Goal: Consume media (video, audio)

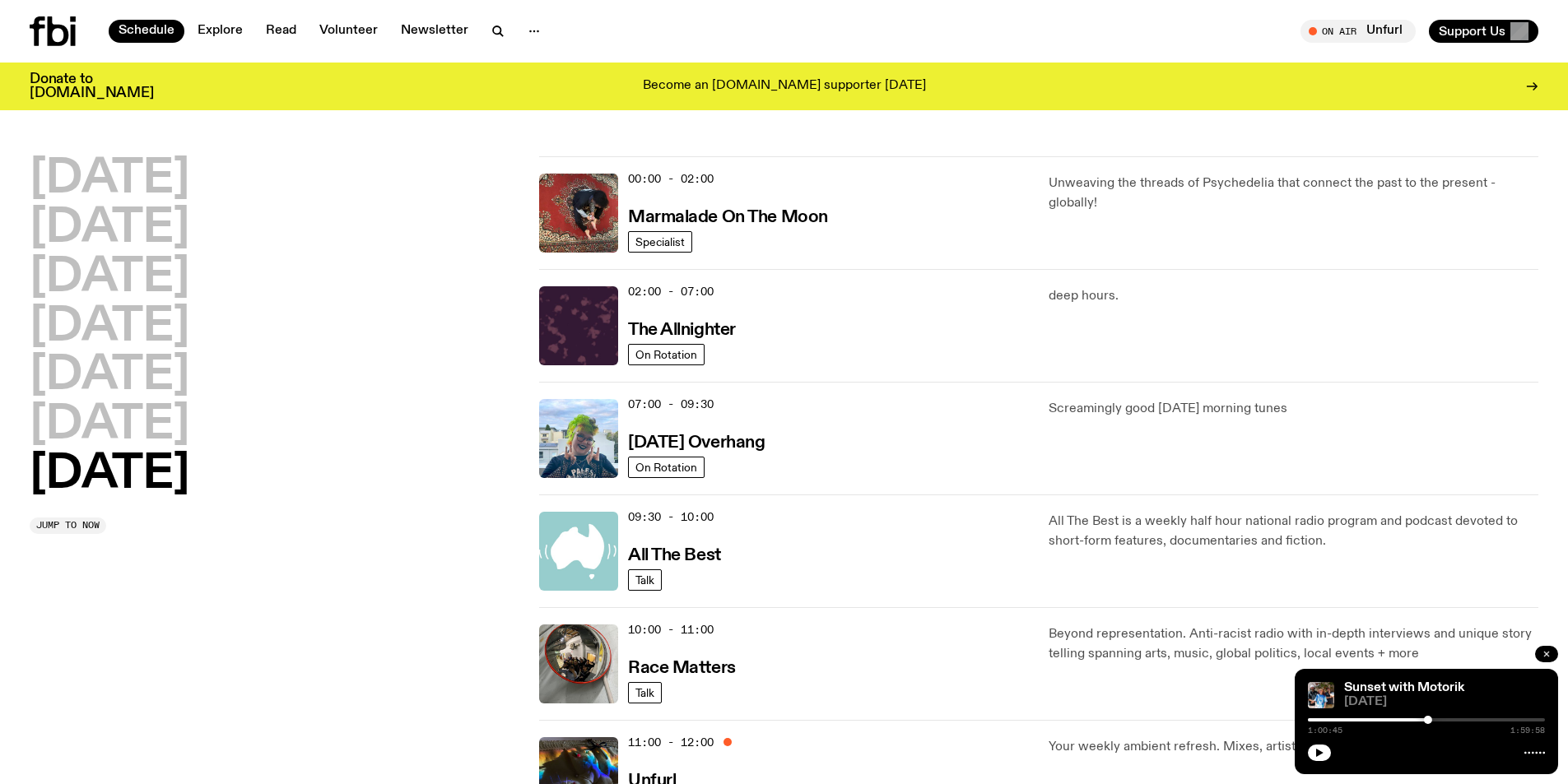
click at [1551, 649] on button "button" at bounding box center [1547, 654] width 23 height 17
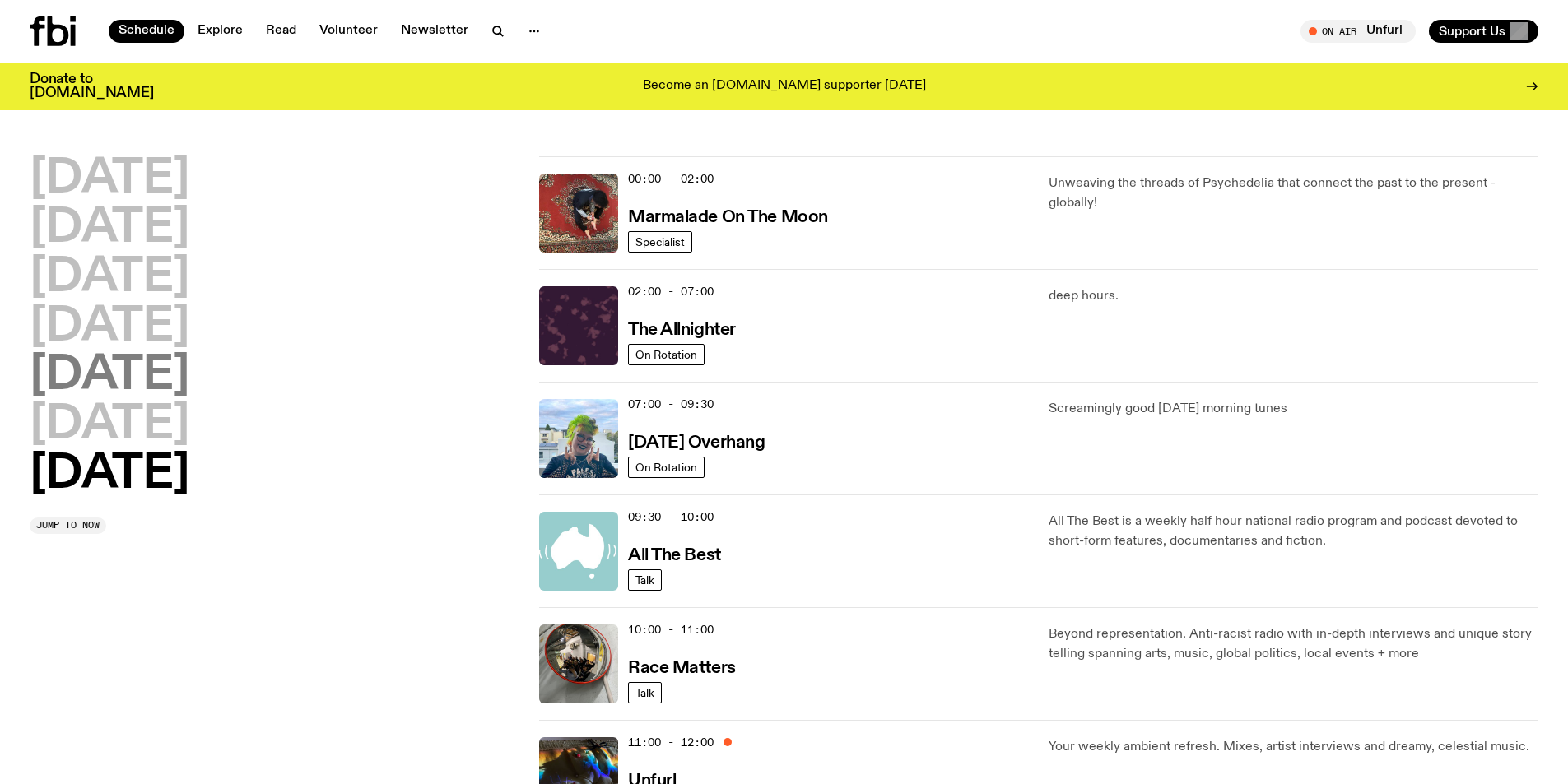
click at [122, 369] on h2 "[DATE]" at bounding box center [109, 375] width 159 height 46
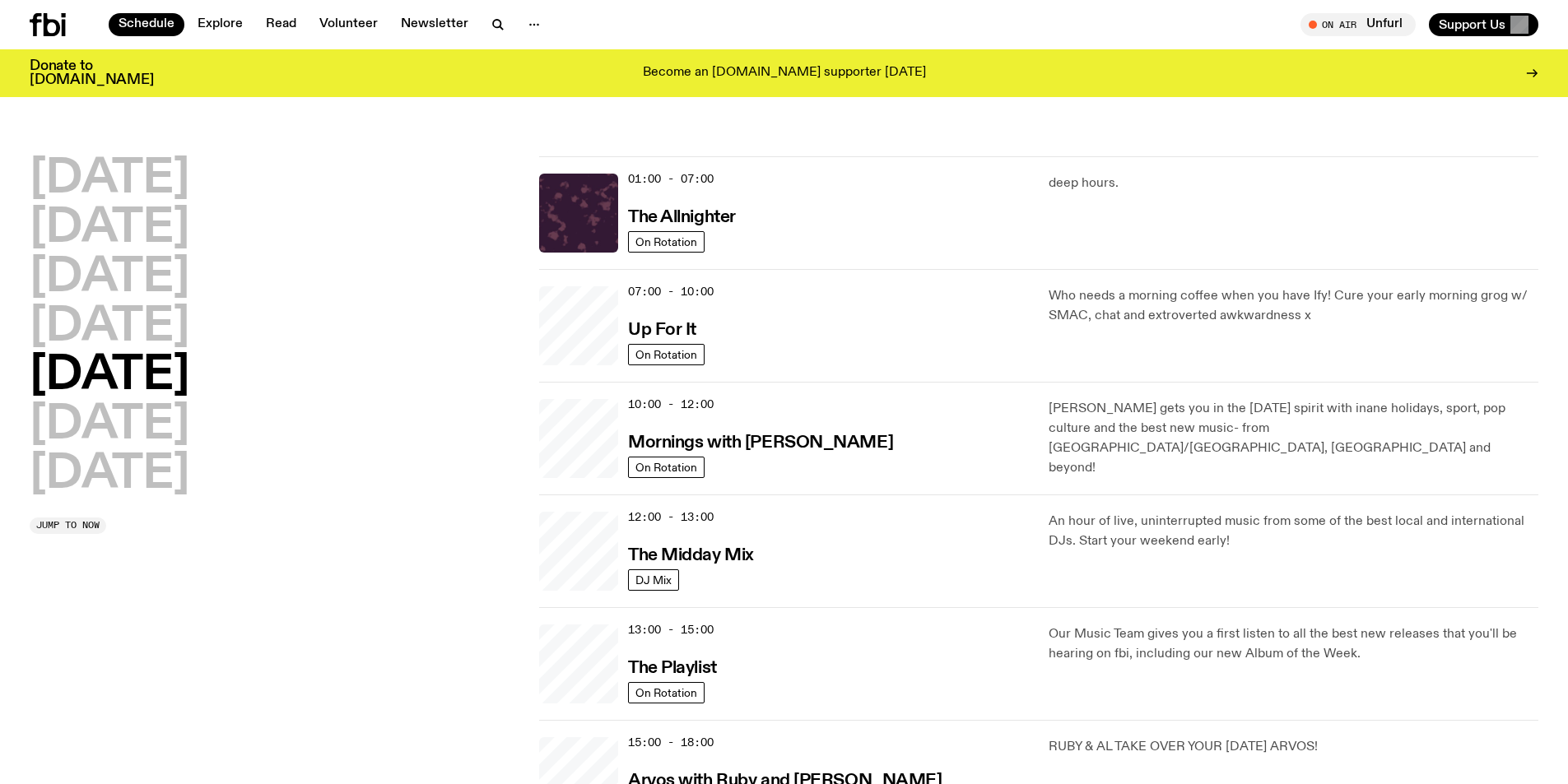
scroll to position [46, 0]
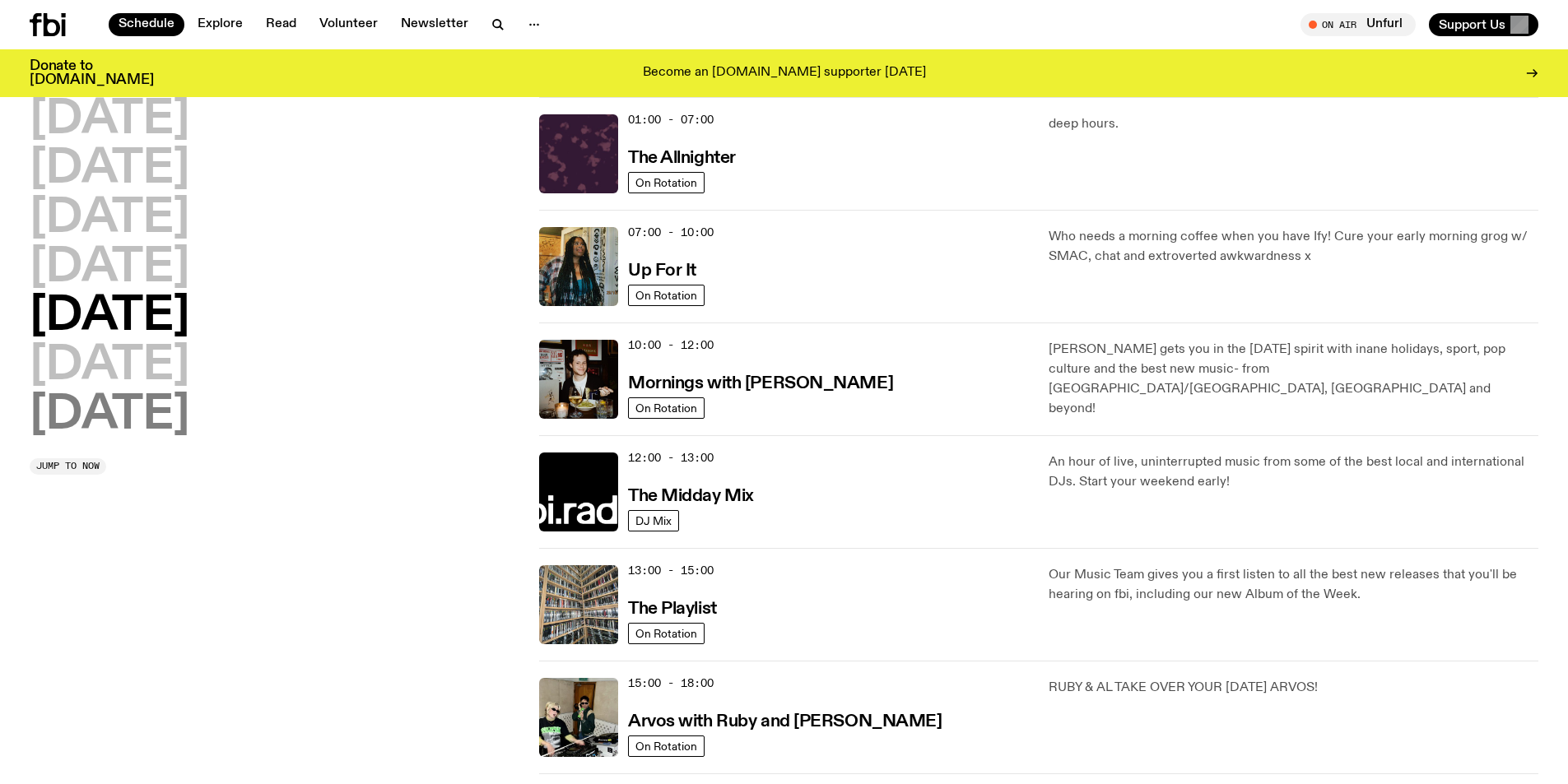
click at [99, 410] on h2 "[DATE]" at bounding box center [109, 415] width 159 height 46
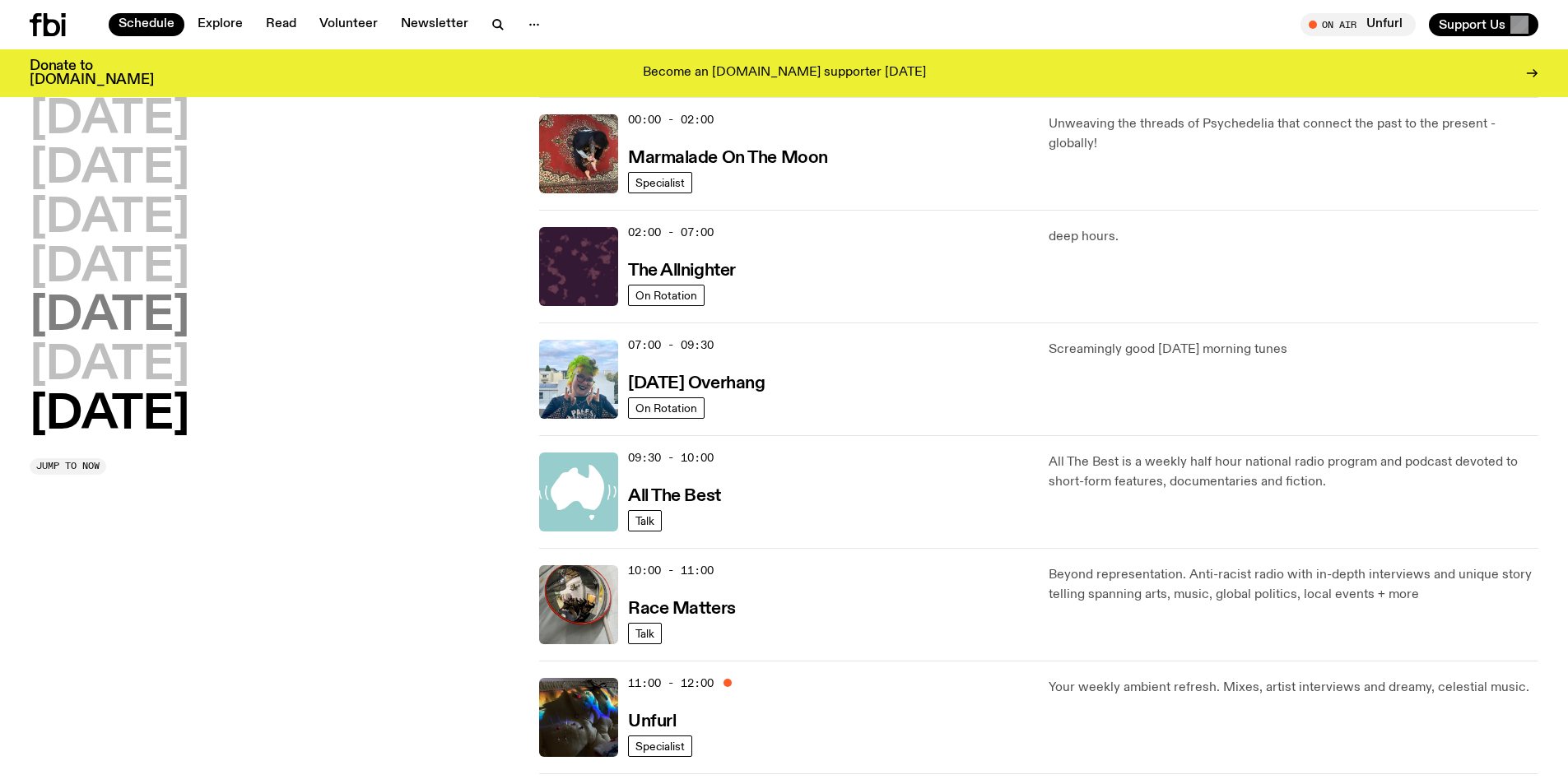
click at [111, 308] on h2 "[DATE]" at bounding box center [109, 316] width 159 height 46
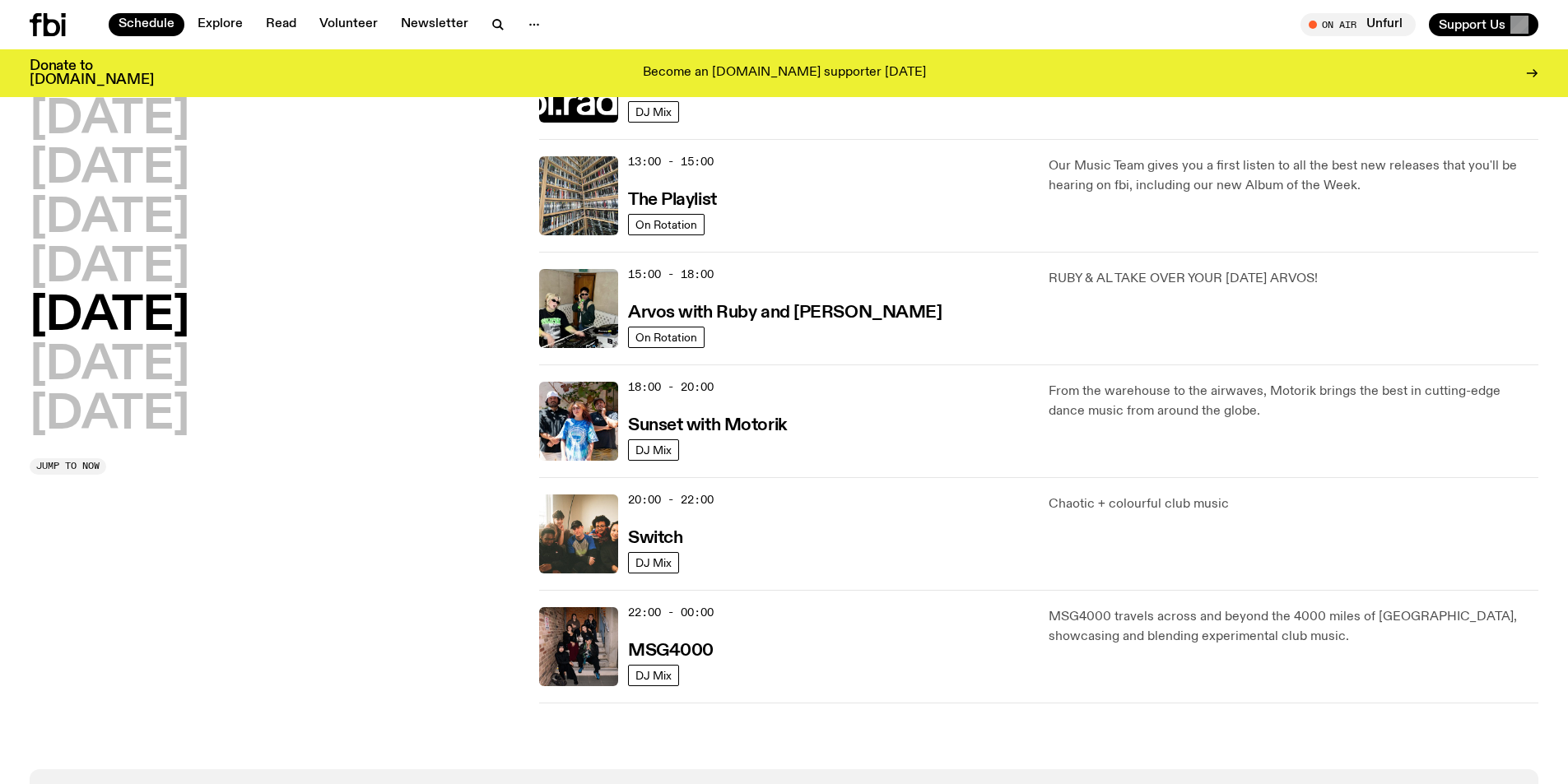
scroll to position [458, 0]
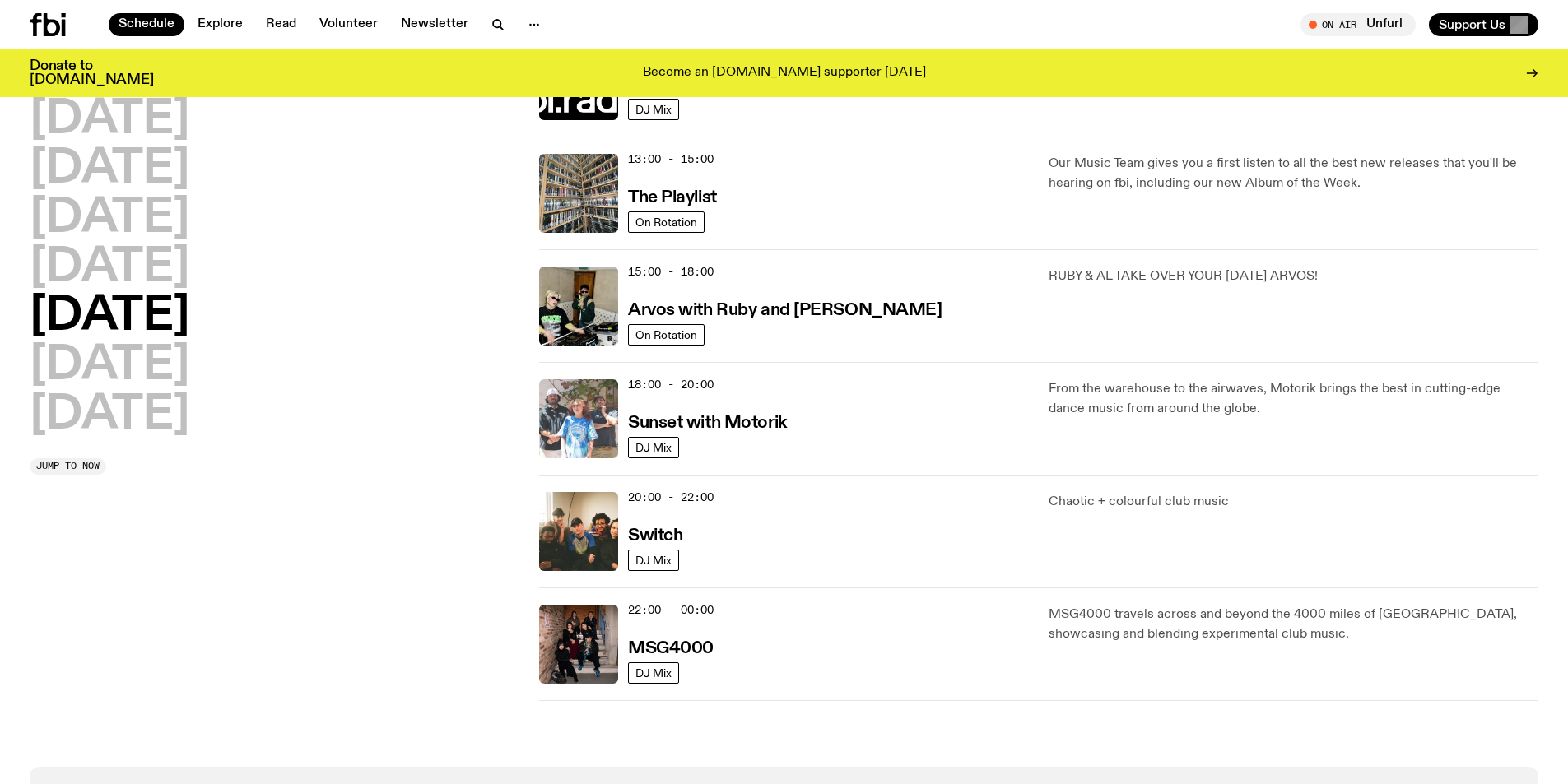
click at [596, 417] on img at bounding box center [578, 419] width 79 height 79
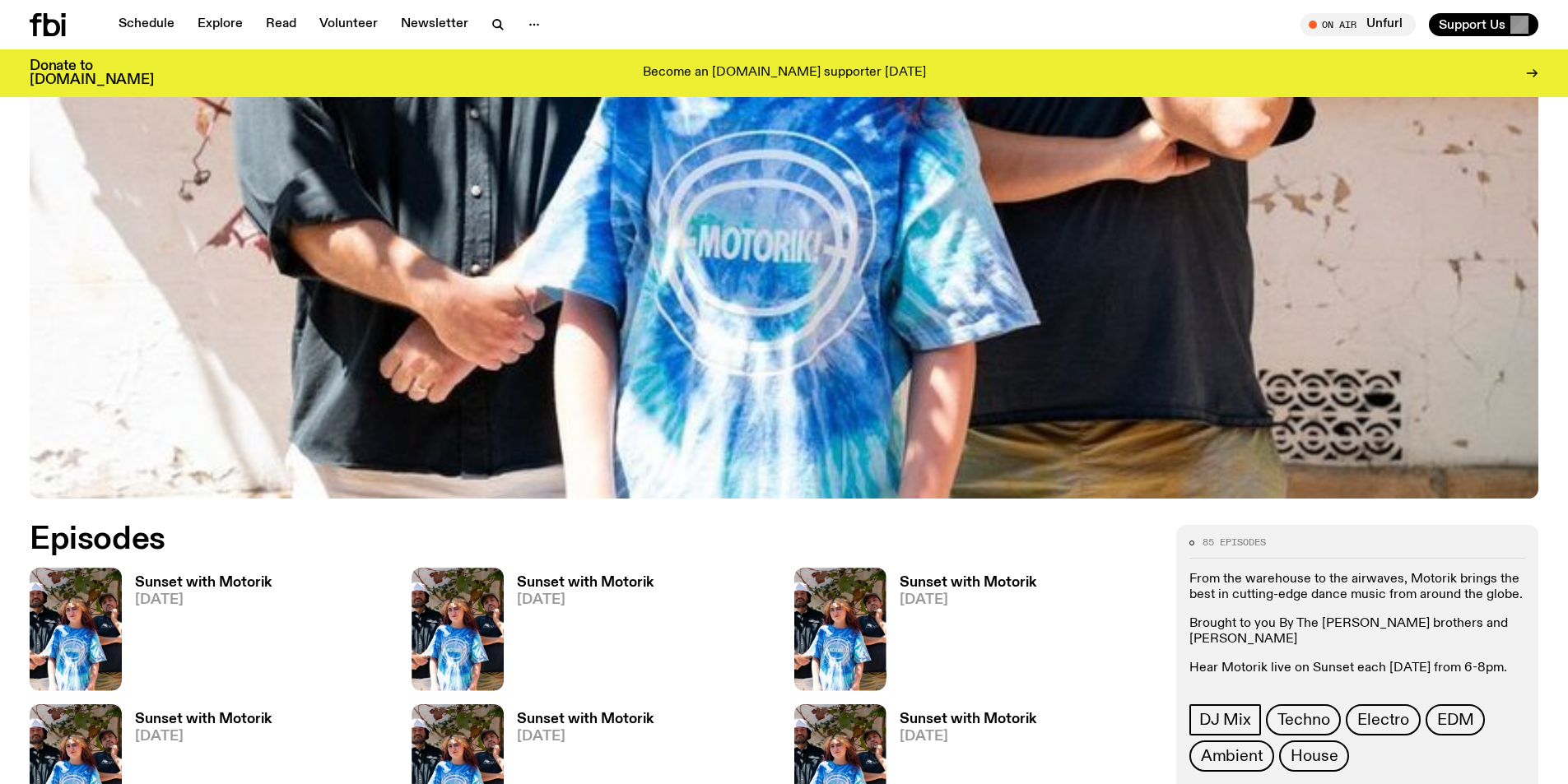
scroll to position [816, 0]
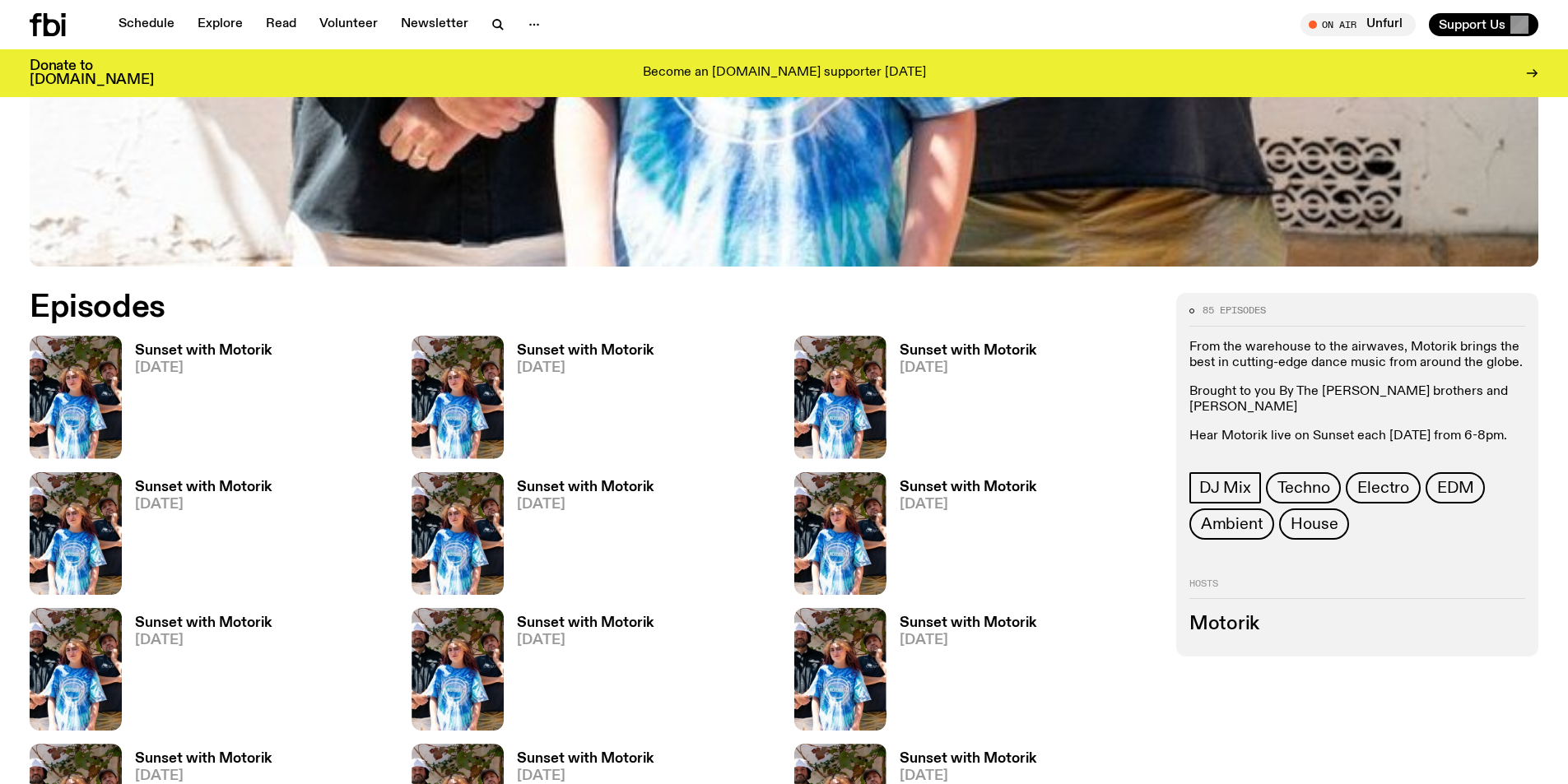
click at [168, 353] on h3 "Sunset with Motorik" at bounding box center [203, 351] width 137 height 14
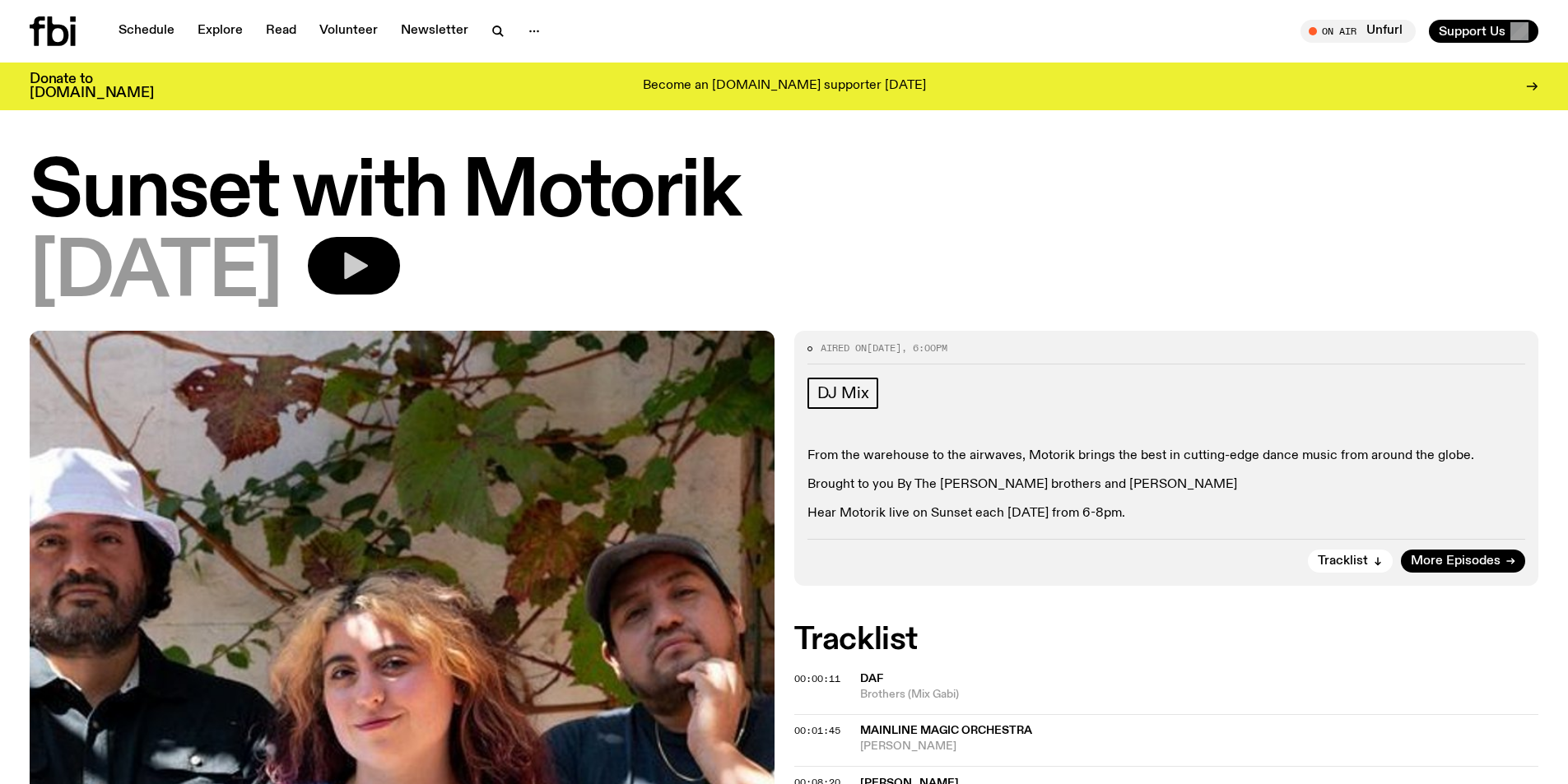
click at [368, 265] on icon "button" at bounding box center [356, 266] width 24 height 27
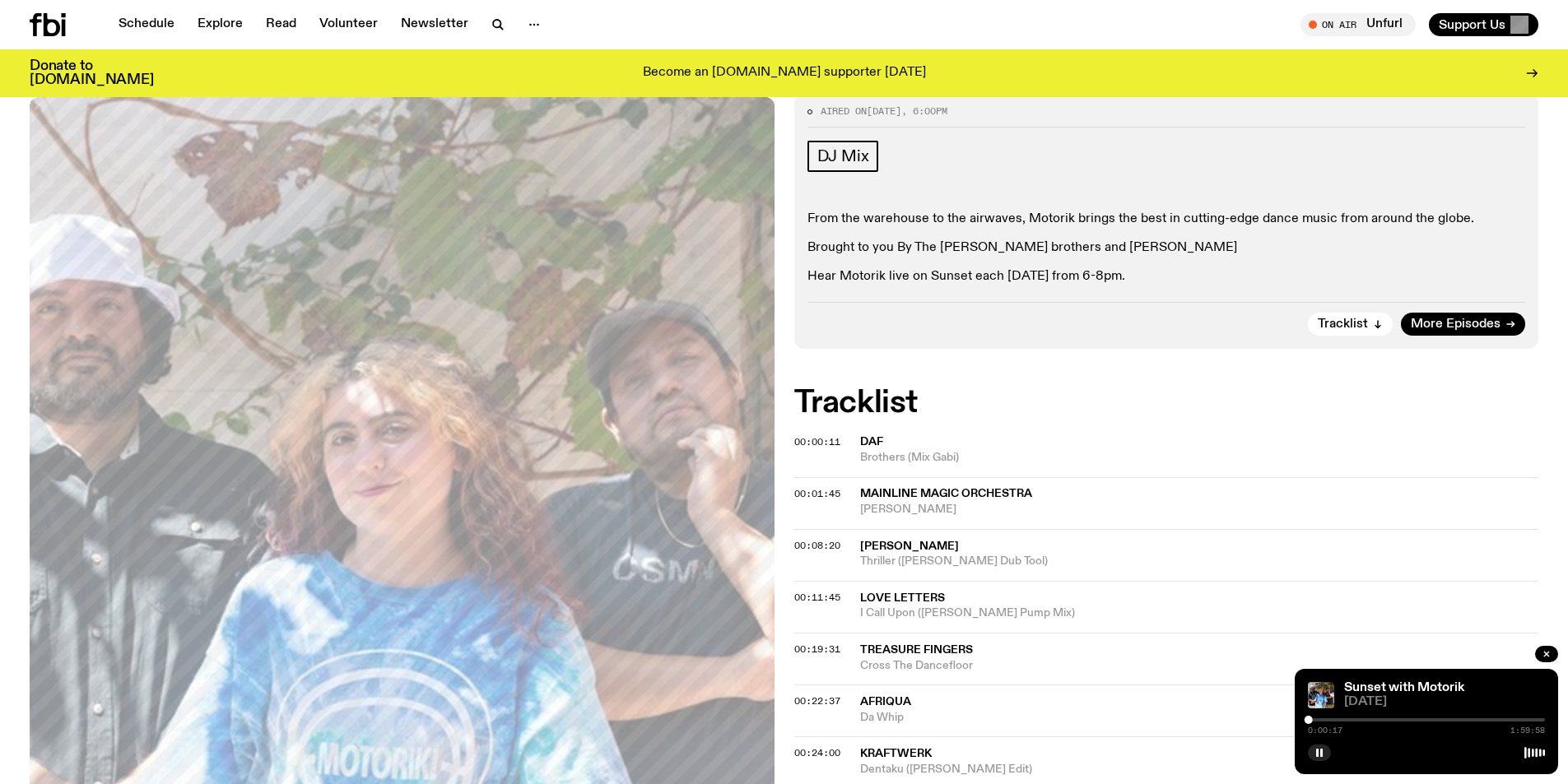
scroll to position [243, 0]
